Goal: Task Accomplishment & Management: Manage account settings

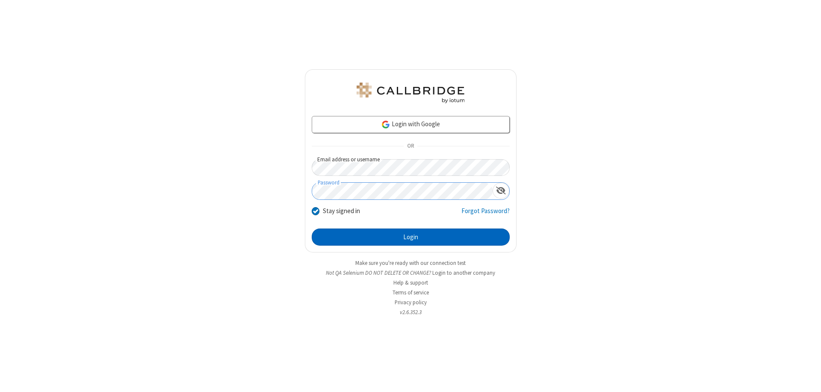
click at [410, 237] on button "Login" at bounding box center [411, 236] width 198 height 17
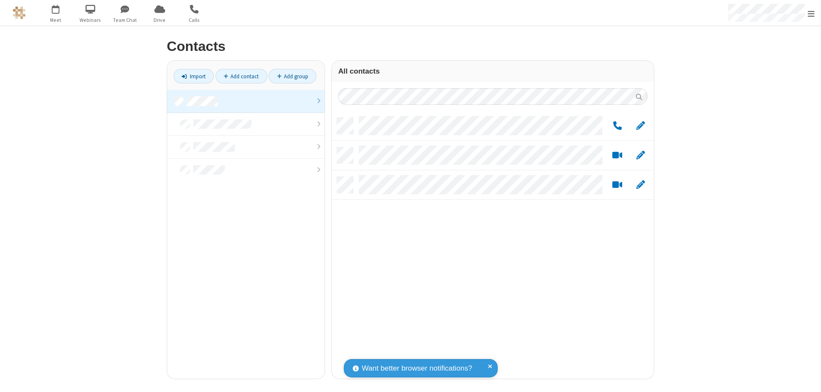
scroll to position [261, 316]
click at [246, 101] on link at bounding box center [245, 101] width 157 height 23
click at [292, 76] on link "Add group" at bounding box center [293, 76] width 48 height 15
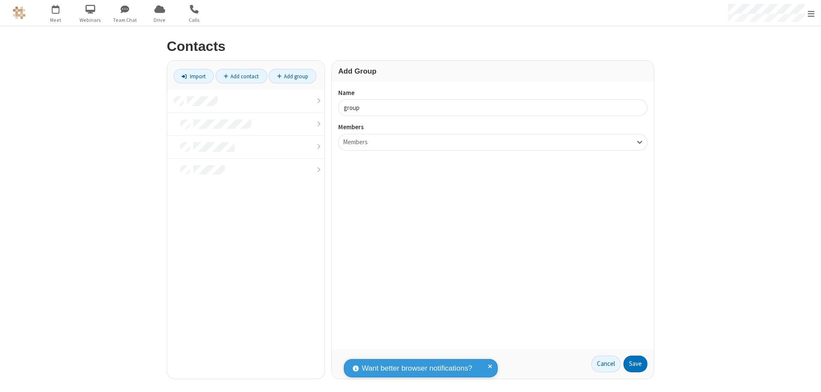
type input "group5"
